Goal: Information Seeking & Learning: Understand process/instructions

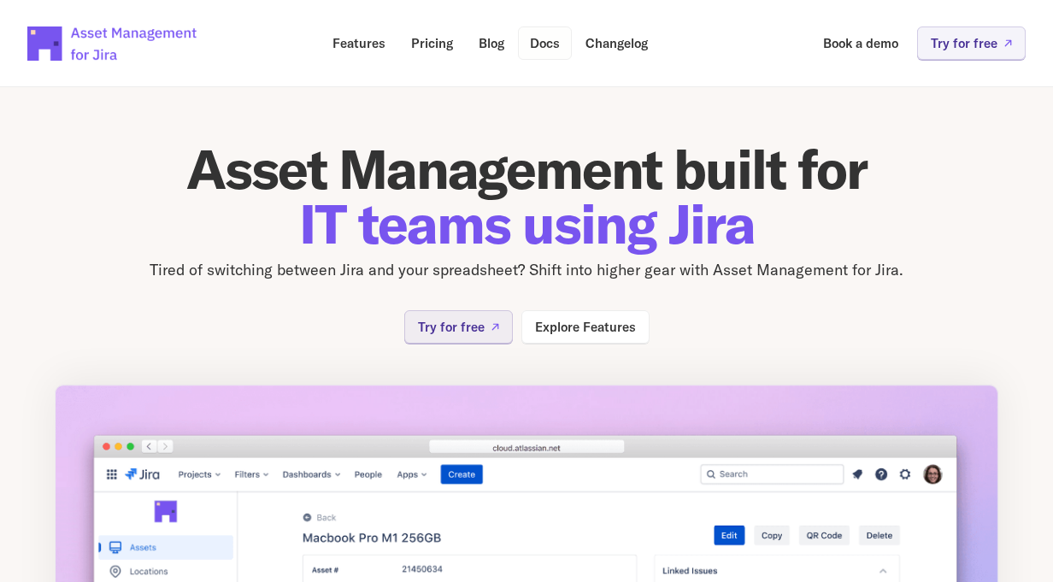
click at [549, 44] on p "Docs" at bounding box center [545, 43] width 30 height 13
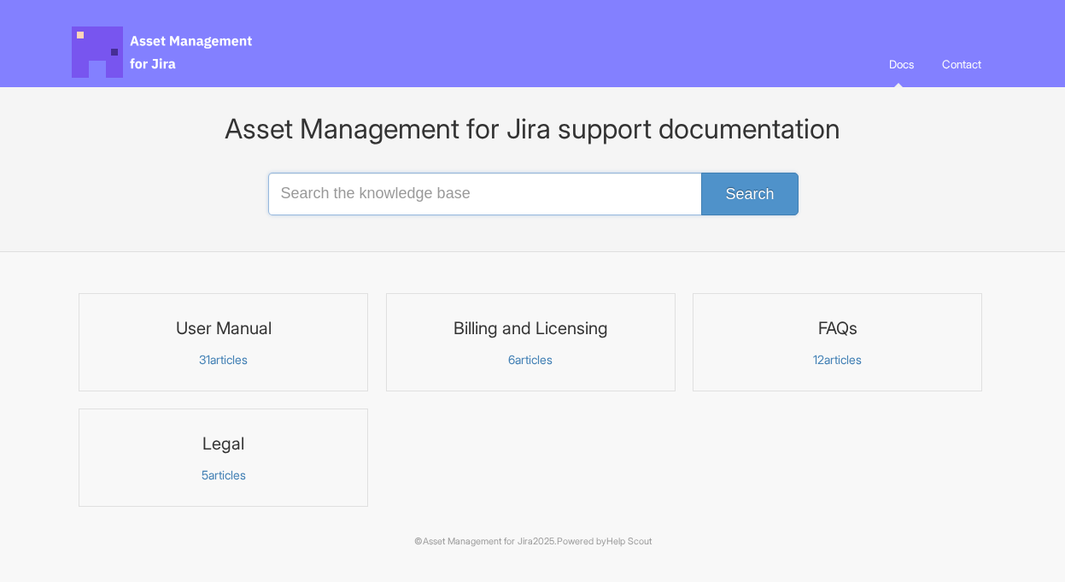
click at [425, 201] on input "Search the knowledge base" at bounding box center [533, 194] width 530 height 43
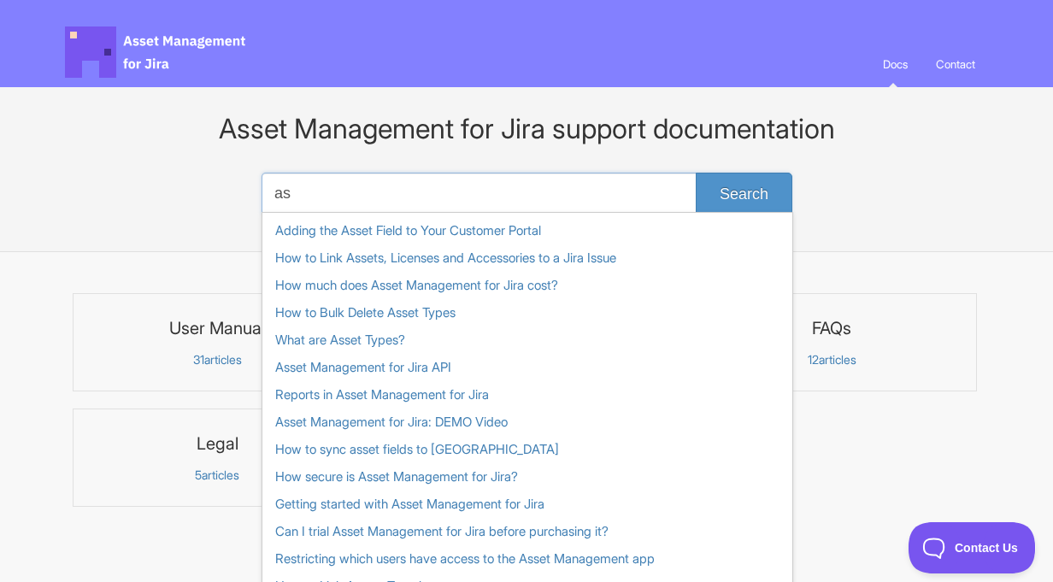
type input "a"
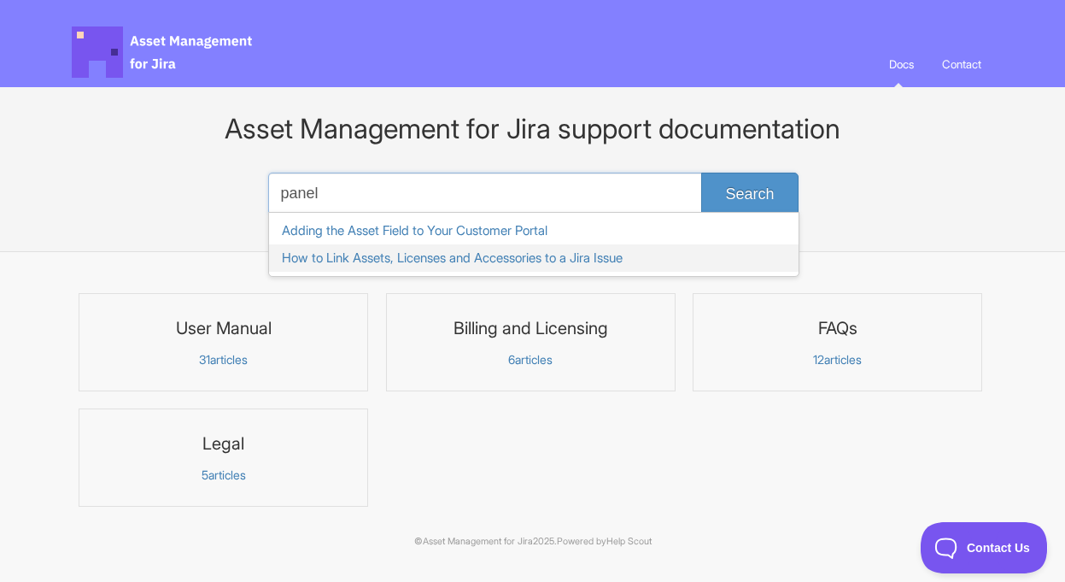
type input "panel"
click at [407, 259] on link "How to Link Assets, Licenses and Accessories to a Jira Issue" at bounding box center [534, 257] width 530 height 27
